Goal: Task Accomplishment & Management: Use online tool/utility

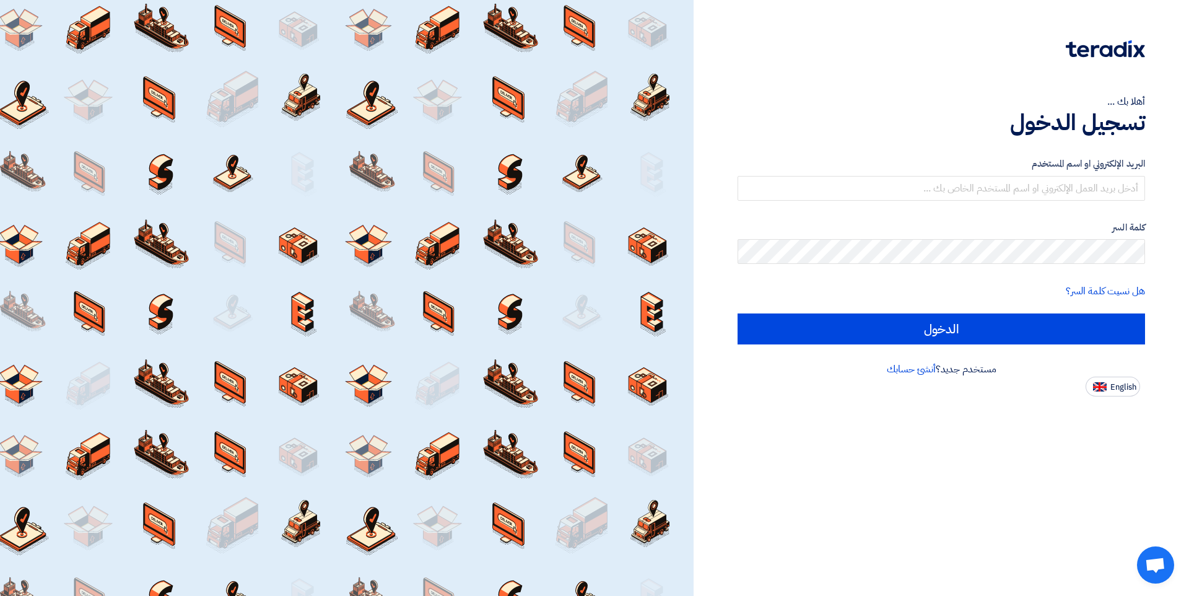
type input "[EMAIL_ADDRESS][DOMAIN_NAME]"
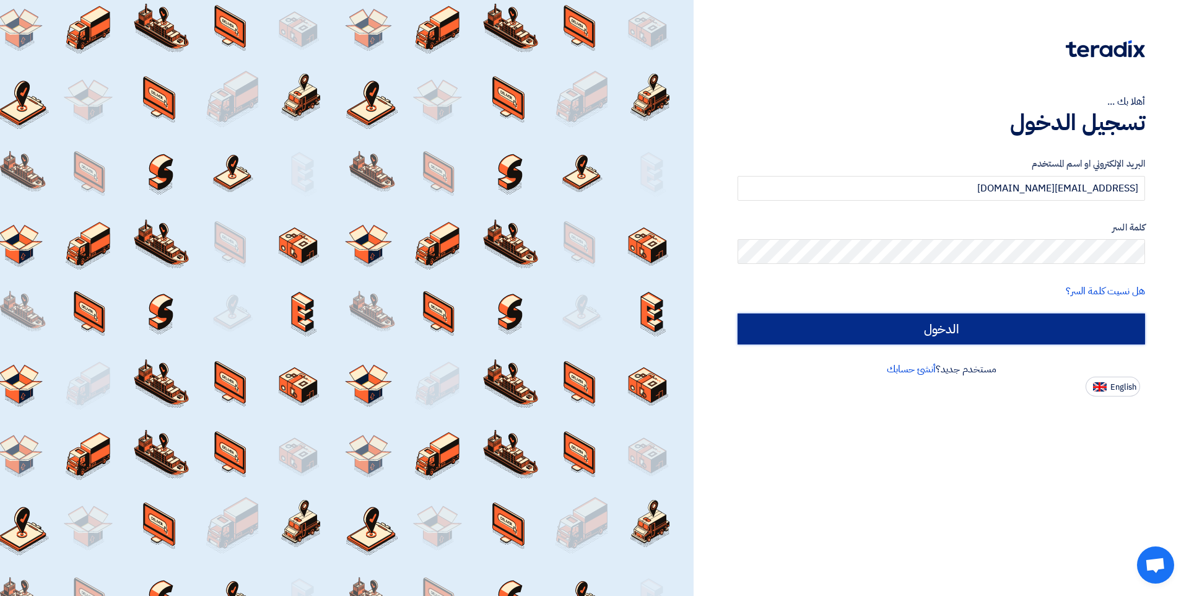
click at [986, 336] on input "الدخول" at bounding box center [940, 328] width 407 height 31
type input "Sign in"
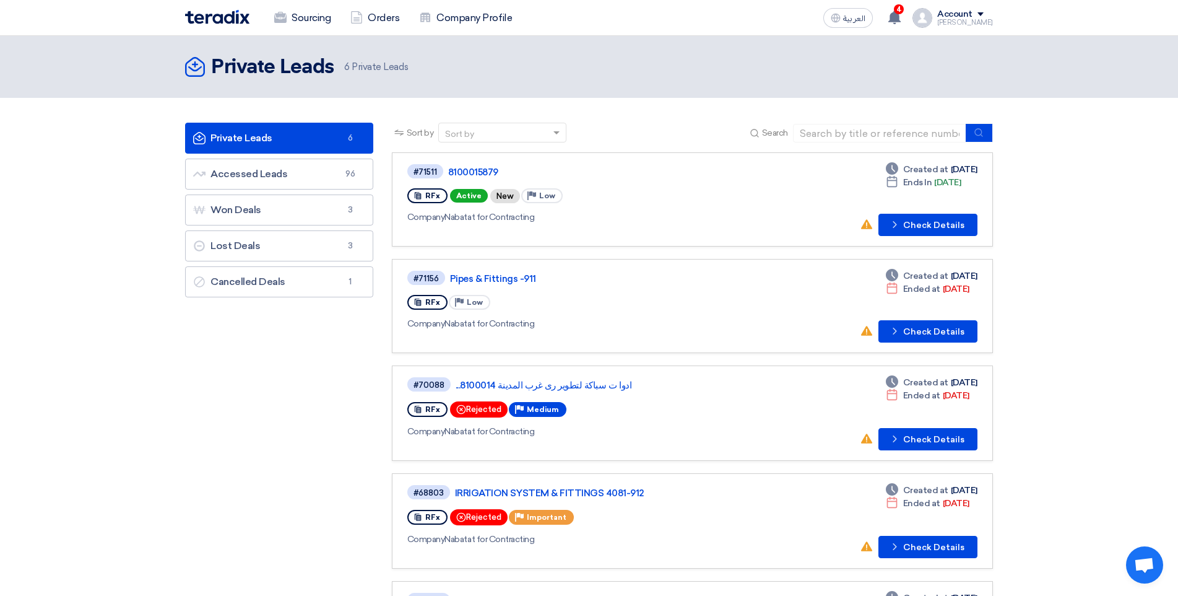
click at [744, 219] on div "Company Nabatat for Contracting" at bounding box center [583, 217] width 353 height 13
click at [917, 227] on button "Check details Check Details" at bounding box center [928, 225] width 99 height 22
click at [903, 9] on div "4 New request received, check details and submit your quotation now! [DATE] You…" at bounding box center [895, 18] width 25 height 25
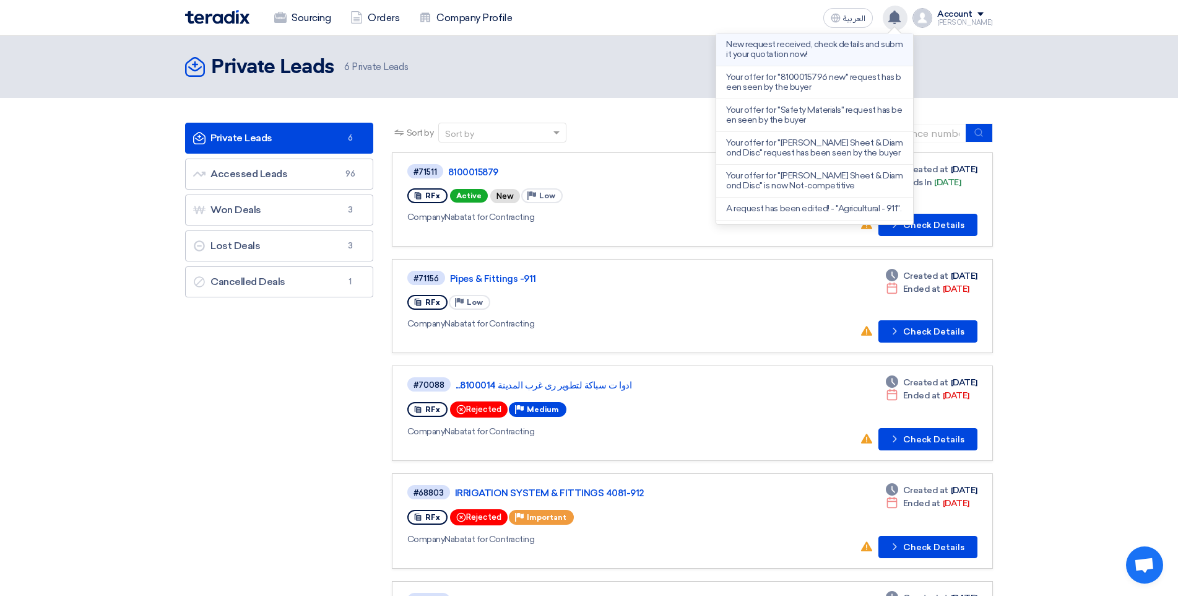
click at [835, 57] on p "New request received, check details and submit your quotation now!" at bounding box center [814, 50] width 177 height 20
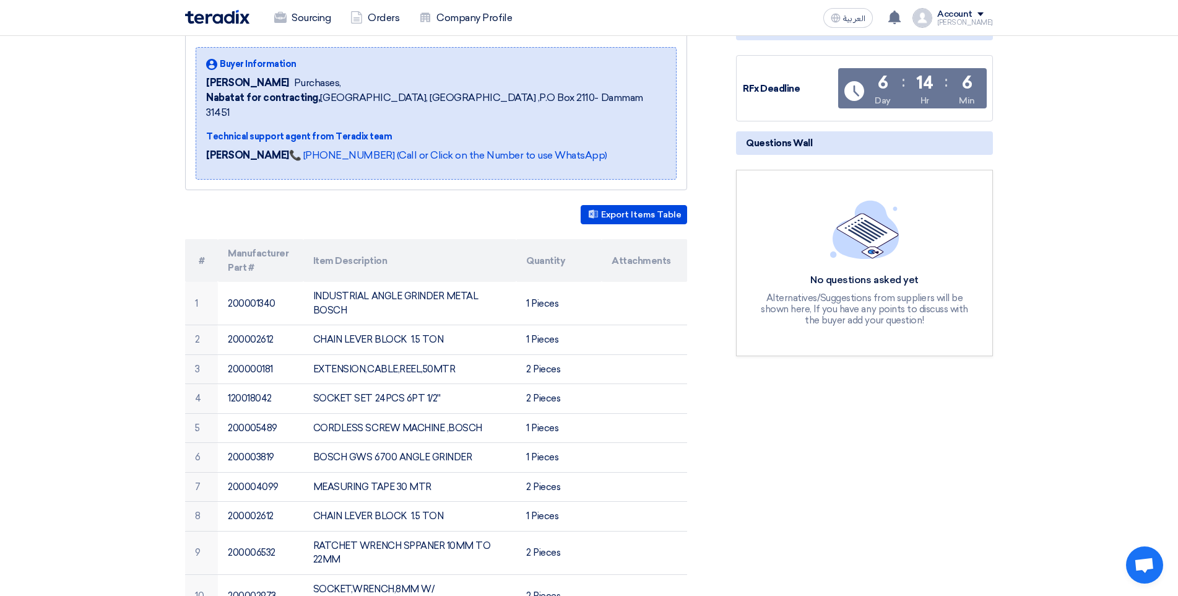
scroll to position [248, 0]
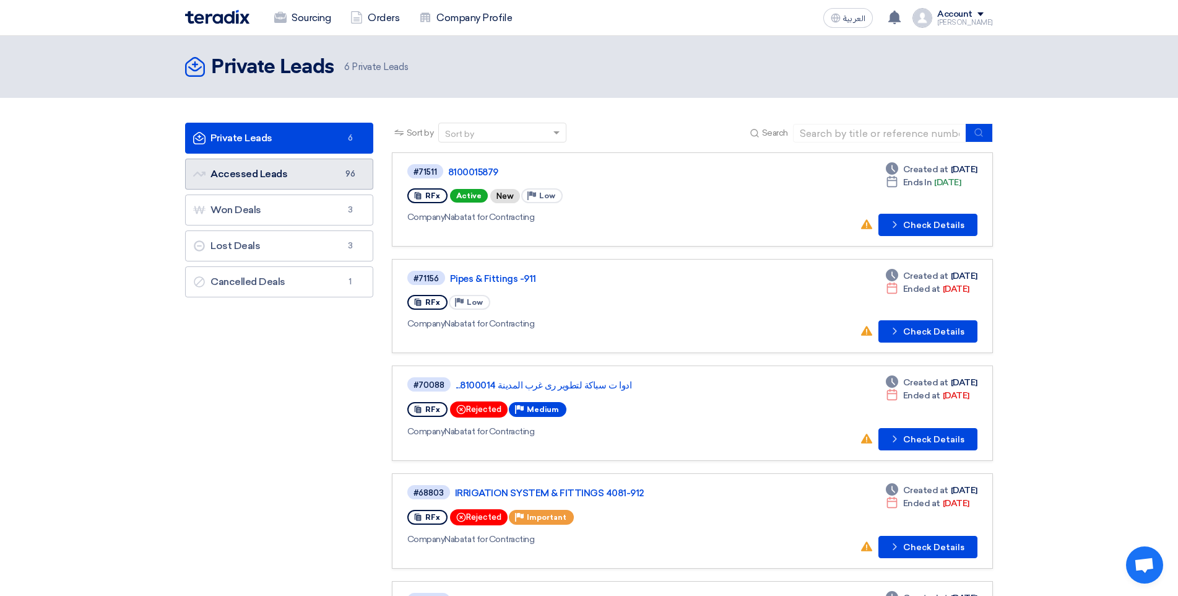
click at [320, 180] on link "Accessed Leads Accessed Leads 96" at bounding box center [279, 174] width 188 height 31
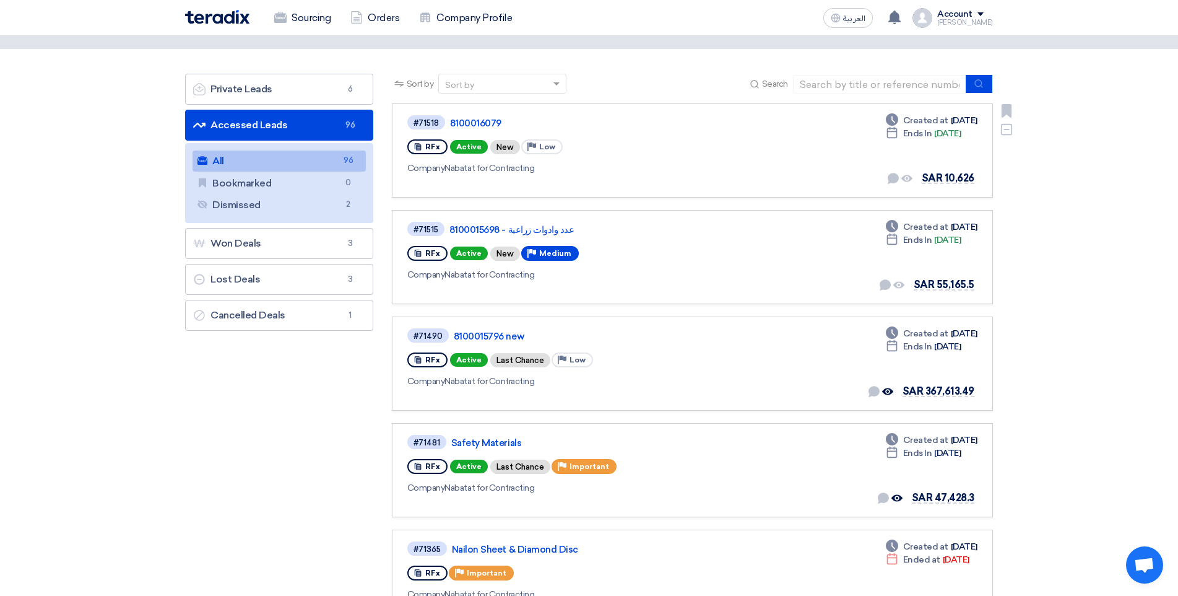
scroll to position [62, 0]
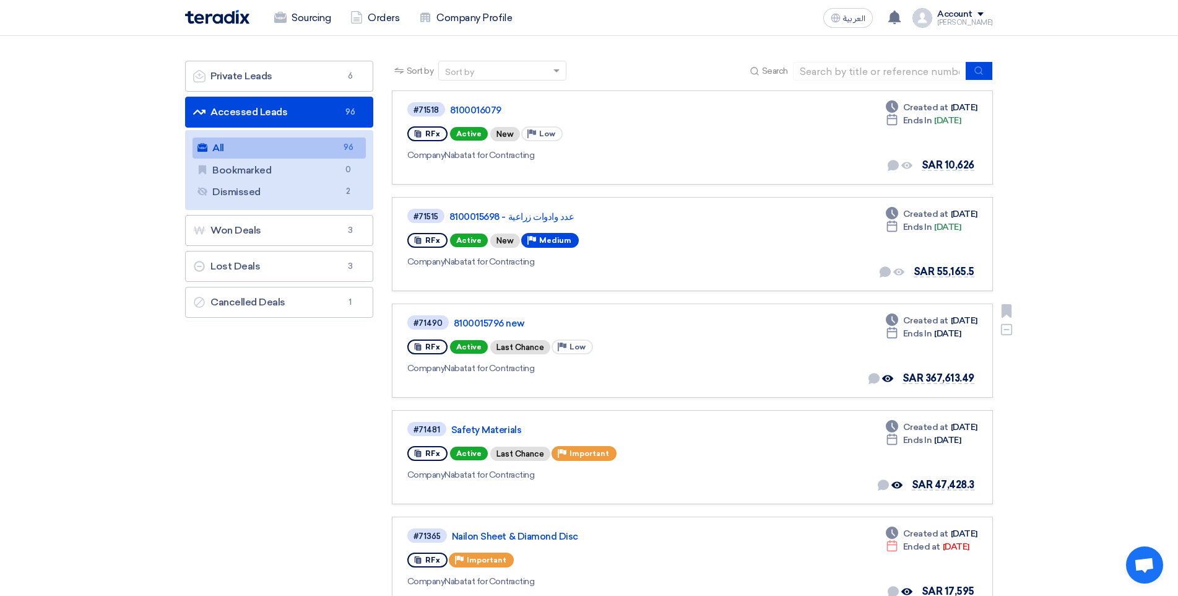
click at [851, 353] on div "#71490 8100015796 new RFx Active Last Chance Priority Low Company Nabatat for C…" at bounding box center [692, 350] width 570 height 73
click at [483, 328] on link "8100015796 new" at bounding box center [609, 323] width 310 height 11
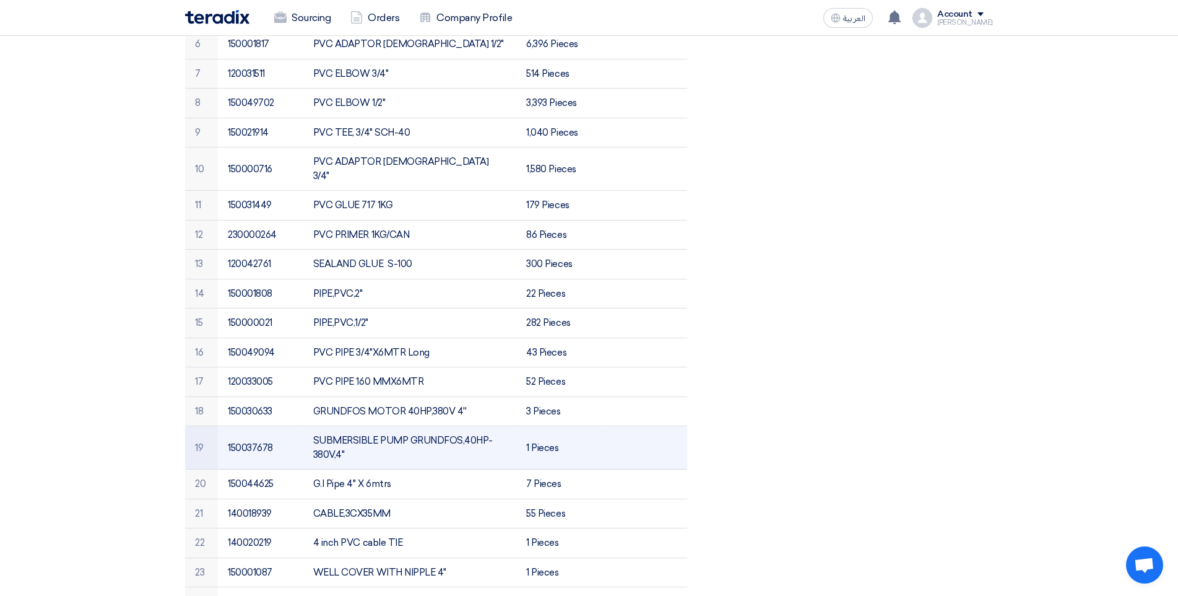
scroll to position [557, 0]
